Goal: Task Accomplishment & Management: Manage account settings

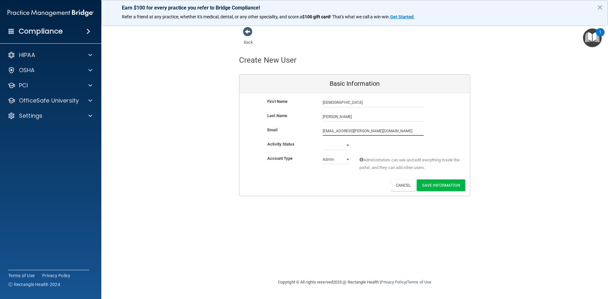
type input "[EMAIL_ADDRESS][PERSON_NAME][DOMAIN_NAME]"
click at [343, 144] on select "Active Inactive" at bounding box center [335, 146] width 27 height 9
select select "active"
click at [322, 140] on select "Active Inactive" at bounding box center [335, 144] width 27 height 9
click at [339, 163] on select "Admin Member" at bounding box center [335, 159] width 27 height 9
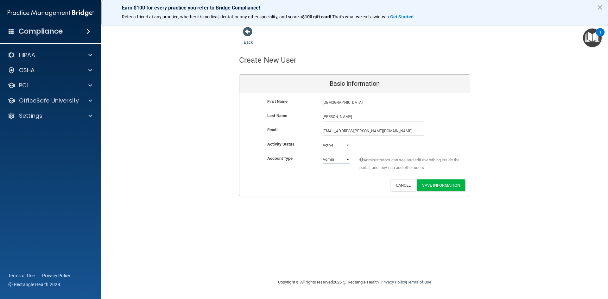
select select "practice_member"
click at [322, 155] on select "Admin Member" at bounding box center [335, 159] width 27 height 9
click at [438, 187] on button "Save Information" at bounding box center [440, 185] width 48 height 12
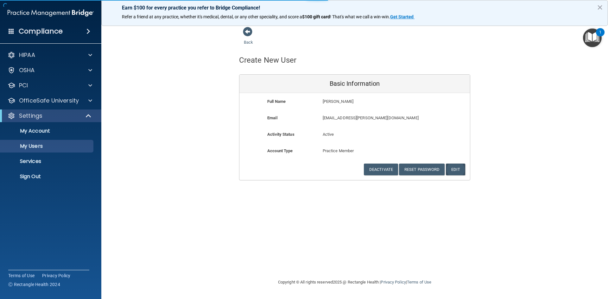
select select "20"
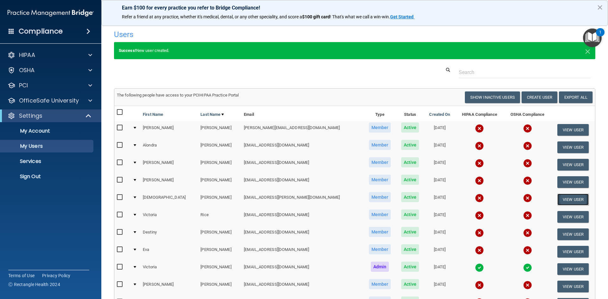
click at [557, 196] on button "View User" at bounding box center [572, 200] width 31 height 12
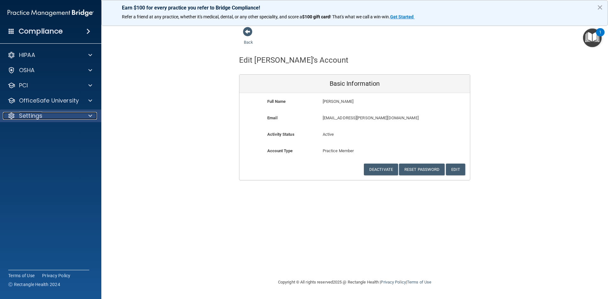
click at [40, 115] on p "Settings" at bounding box center [30, 116] width 23 height 8
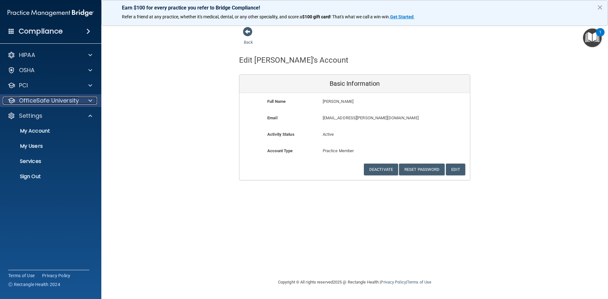
click at [88, 99] on div at bounding box center [89, 101] width 16 height 8
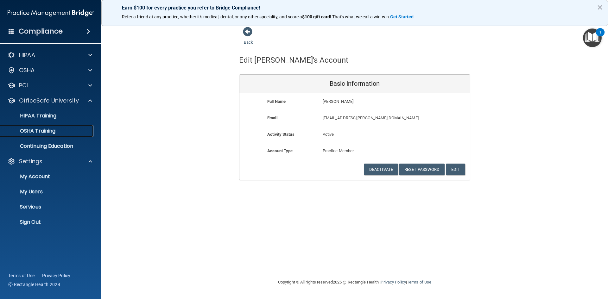
click at [41, 127] on link "OSHA Training" at bounding box center [44, 131] width 100 height 13
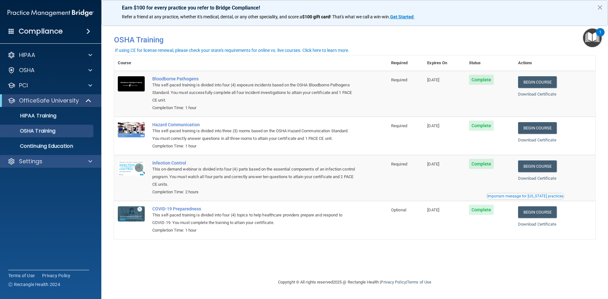
click at [48, 166] on div "Settings" at bounding box center [51, 161] width 102 height 13
click at [90, 161] on span at bounding box center [90, 162] width 4 height 8
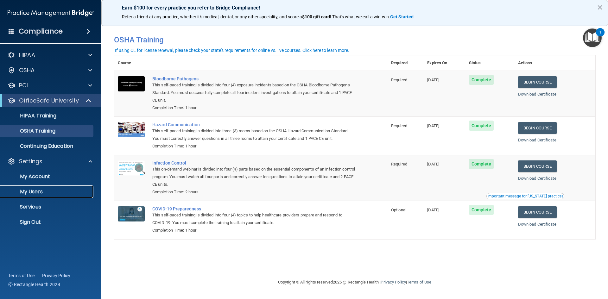
click at [31, 191] on p "My Users" at bounding box center [47, 192] width 86 height 6
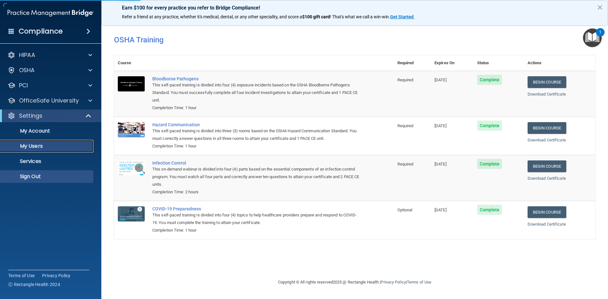
select select "20"
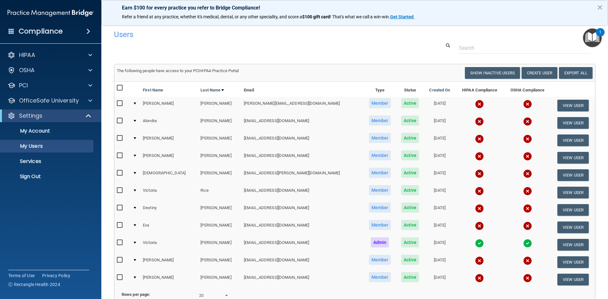
click at [136, 172] on div at bounding box center [135, 173] width 3 height 2
click at [136, 173] on div at bounding box center [135, 173] width 3 height 2
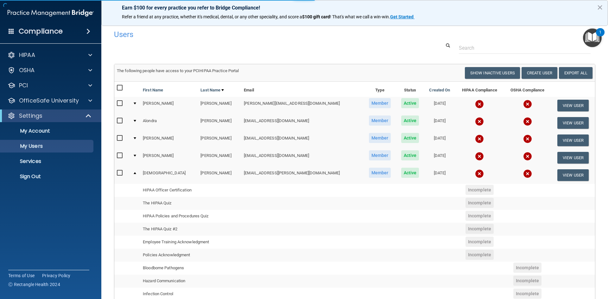
click at [116, 172] on td at bounding box center [122, 174] width 16 height 17
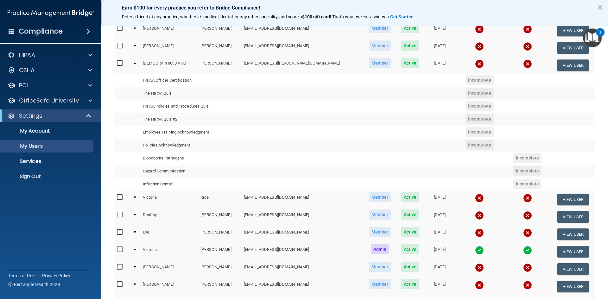
scroll to position [127, 0]
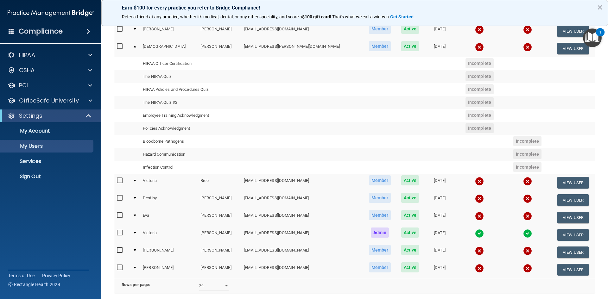
click at [468, 64] on span "Incomplete" at bounding box center [479, 63] width 28 height 10
click at [119, 45] on input "checkbox" at bounding box center [120, 46] width 7 height 5
checkbox input "true"
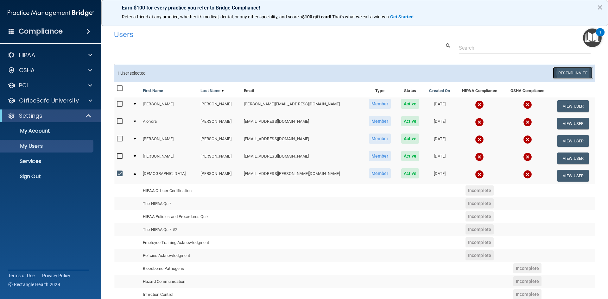
click at [573, 73] on button "Resend Invite" at bounding box center [572, 73] width 40 height 12
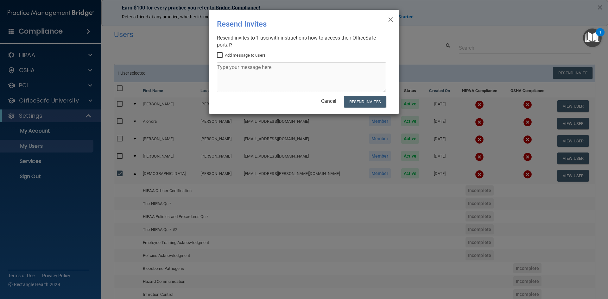
click at [219, 55] on input "Add message to users" at bounding box center [220, 55] width 7 height 5
checkbox input "true"
click at [239, 86] on textarea at bounding box center [301, 77] width 169 height 30
click at [275, 60] on div "Add message to users Complete as soon as poosible." at bounding box center [301, 73] width 169 height 43
click at [276, 71] on textarea "Complete as soon as poosible." at bounding box center [301, 77] width 169 height 30
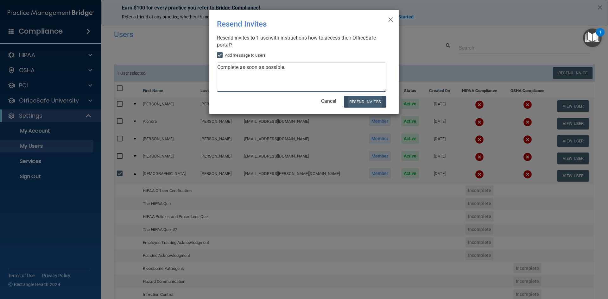
type textarea "Complete as soon as possible."
click at [365, 104] on button "Resend Invites" at bounding box center [365, 102] width 42 height 12
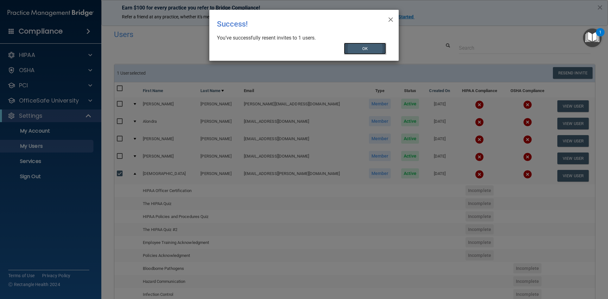
click at [370, 47] on button "OK" at bounding box center [365, 49] width 42 height 12
